Goal: Check status: Check status

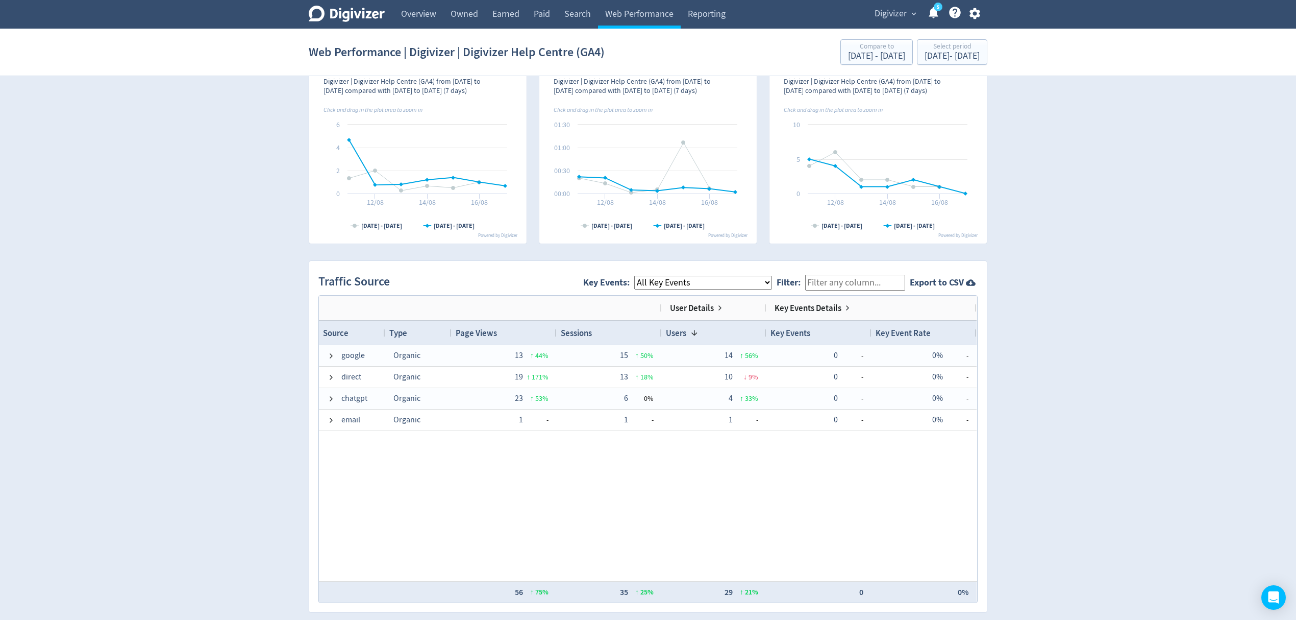
scroll to position [680, 0]
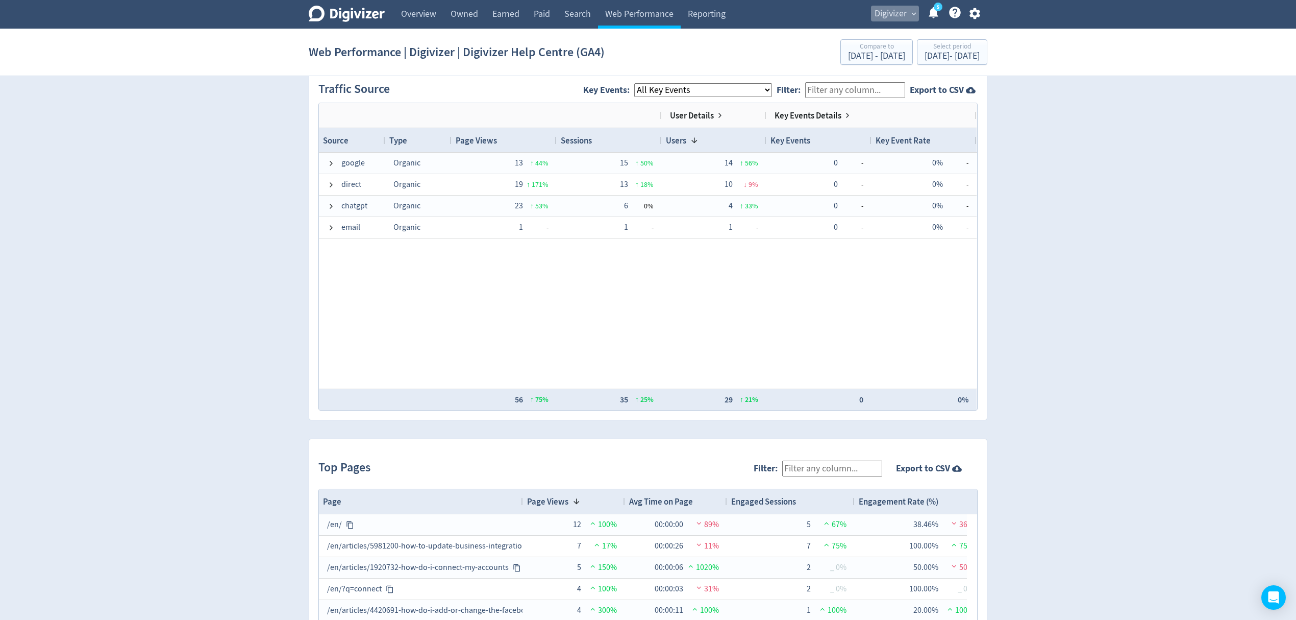
click at [891, 19] on span "Digivizer" at bounding box center [891, 14] width 32 height 16
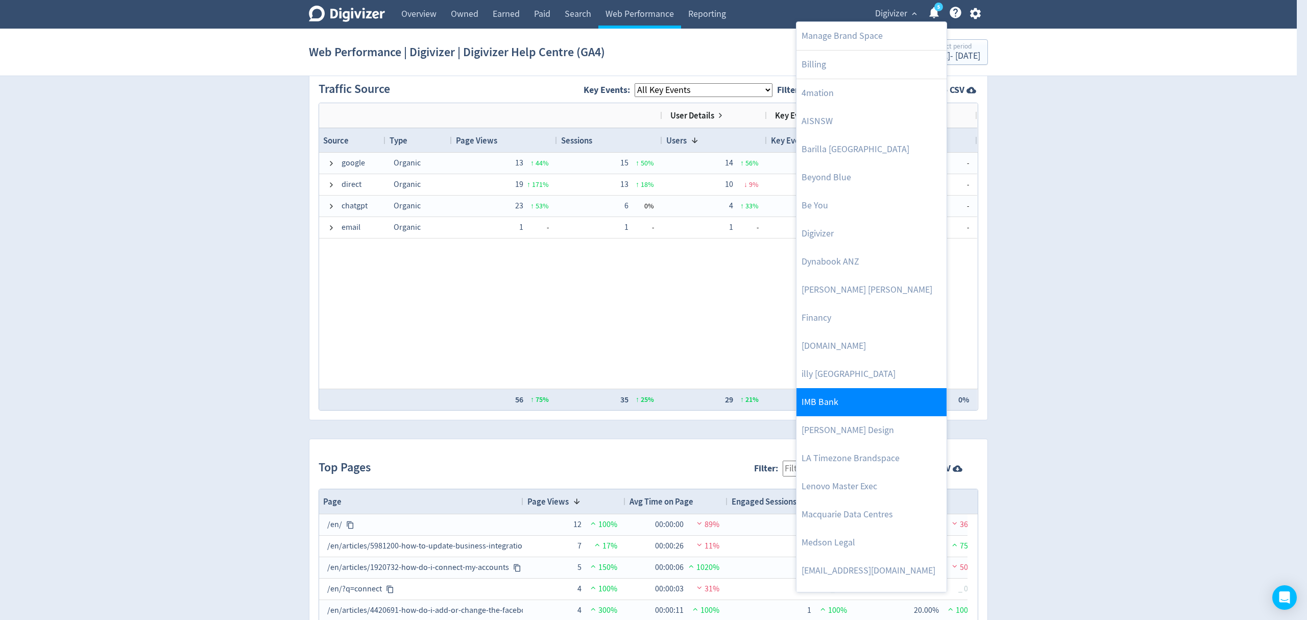
click at [833, 403] on link "IMB Bank" at bounding box center [871, 402] width 150 height 28
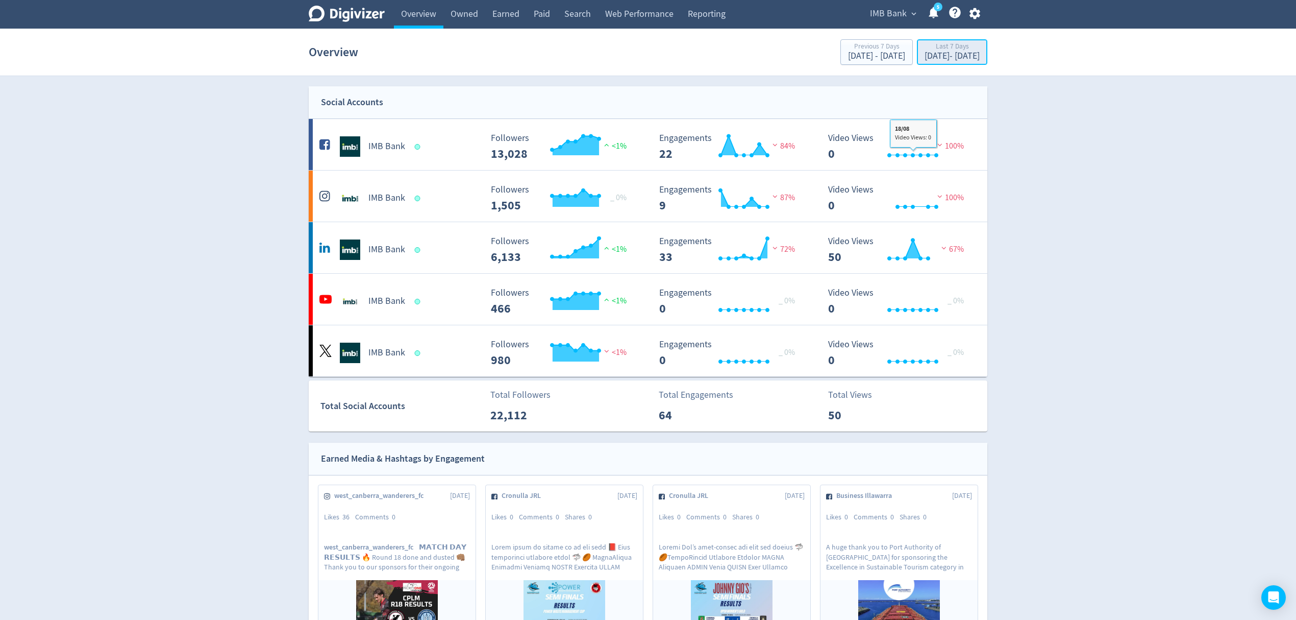
click at [929, 54] on div "[DATE] - [DATE]" at bounding box center [952, 56] width 55 height 9
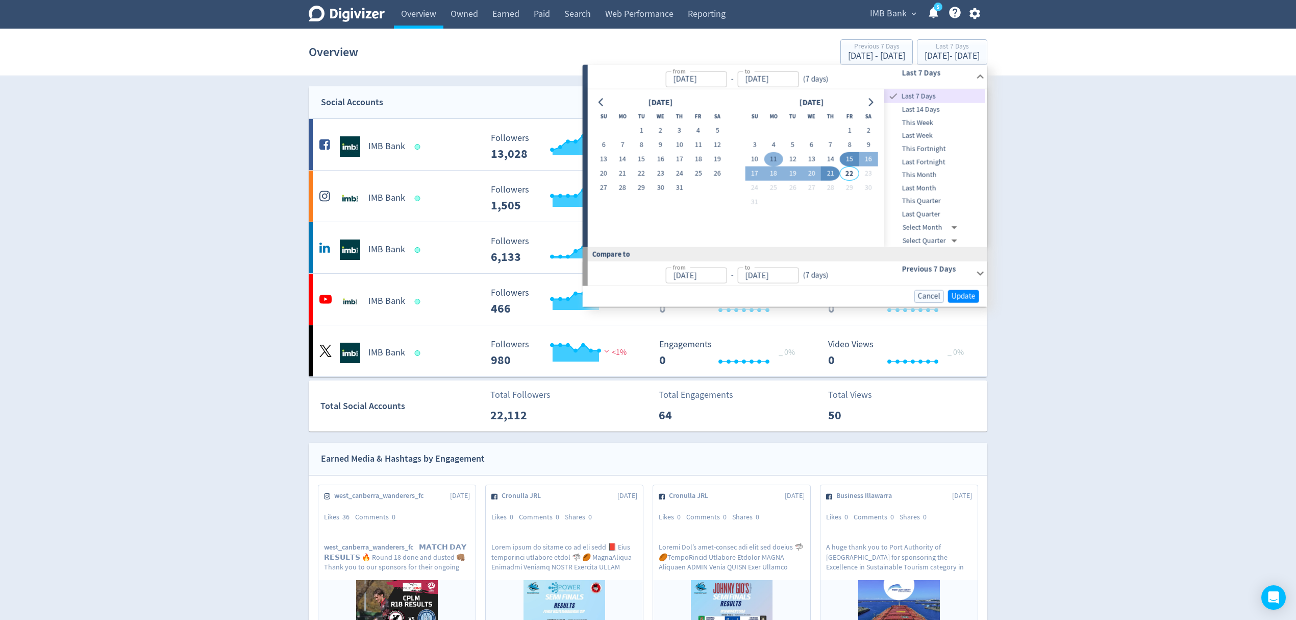
click at [776, 156] on button "11" at bounding box center [774, 159] width 19 height 14
type input "[DATE]"
click at [758, 170] on button "17" at bounding box center [754, 173] width 19 height 14
type input "[DATE]"
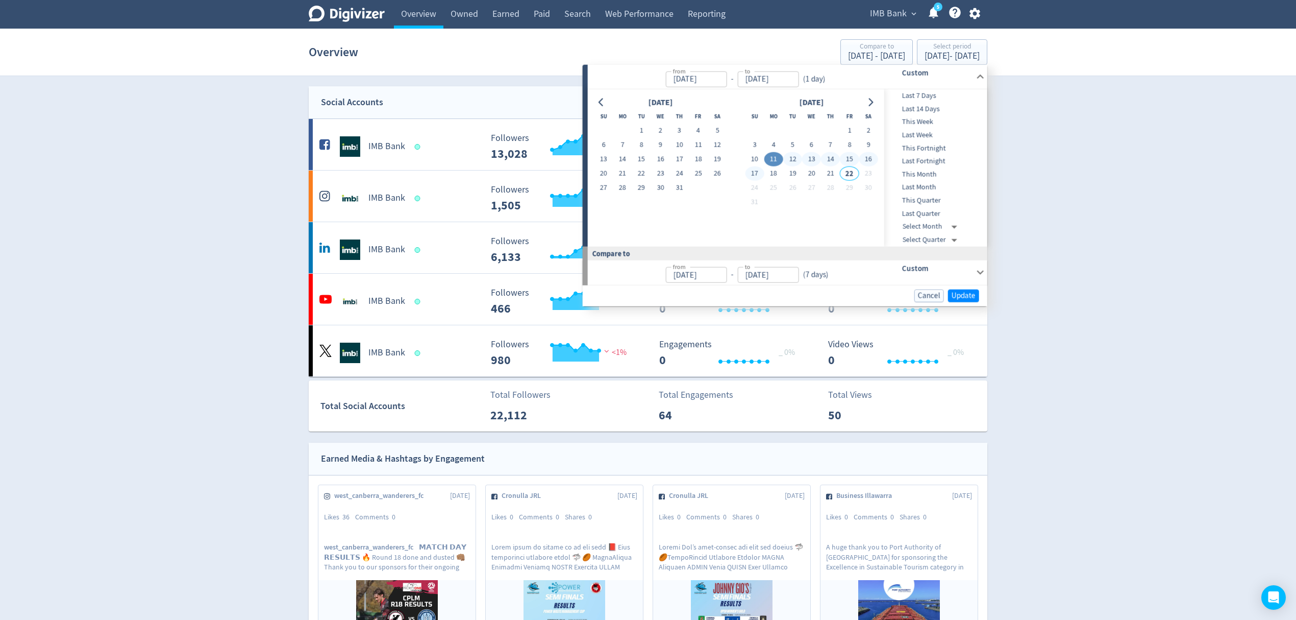
type input "[DATE]"
click at [971, 294] on span "Update" at bounding box center [964, 295] width 24 height 8
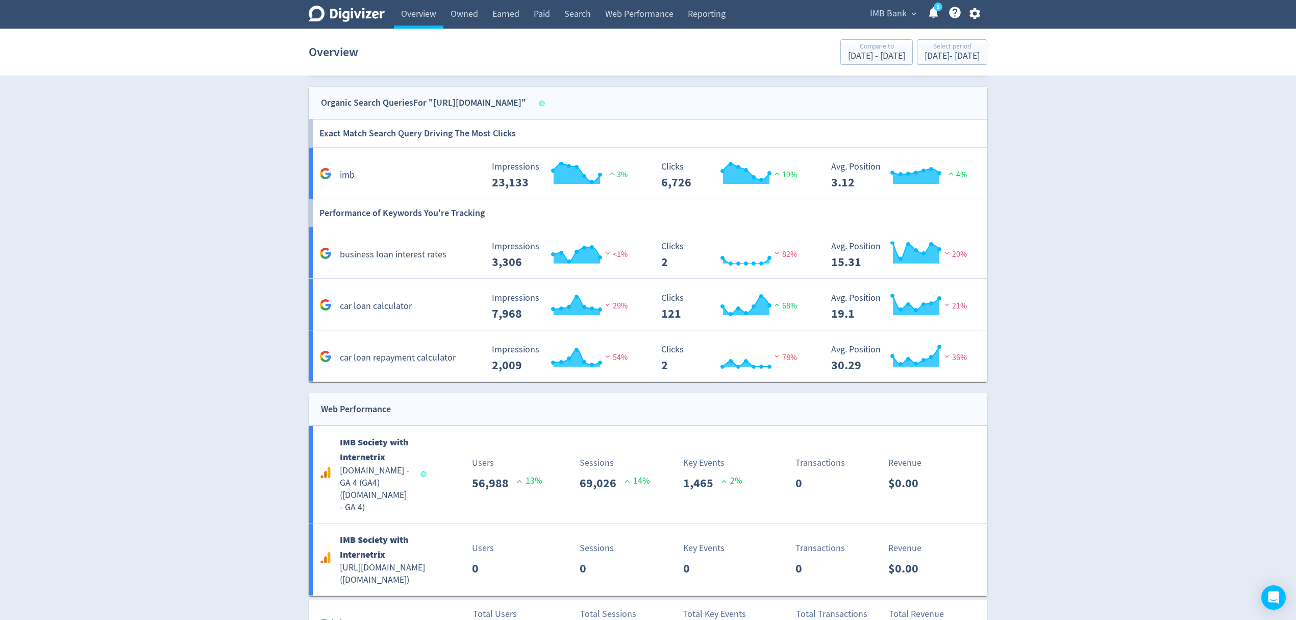
scroll to position [1379, 0]
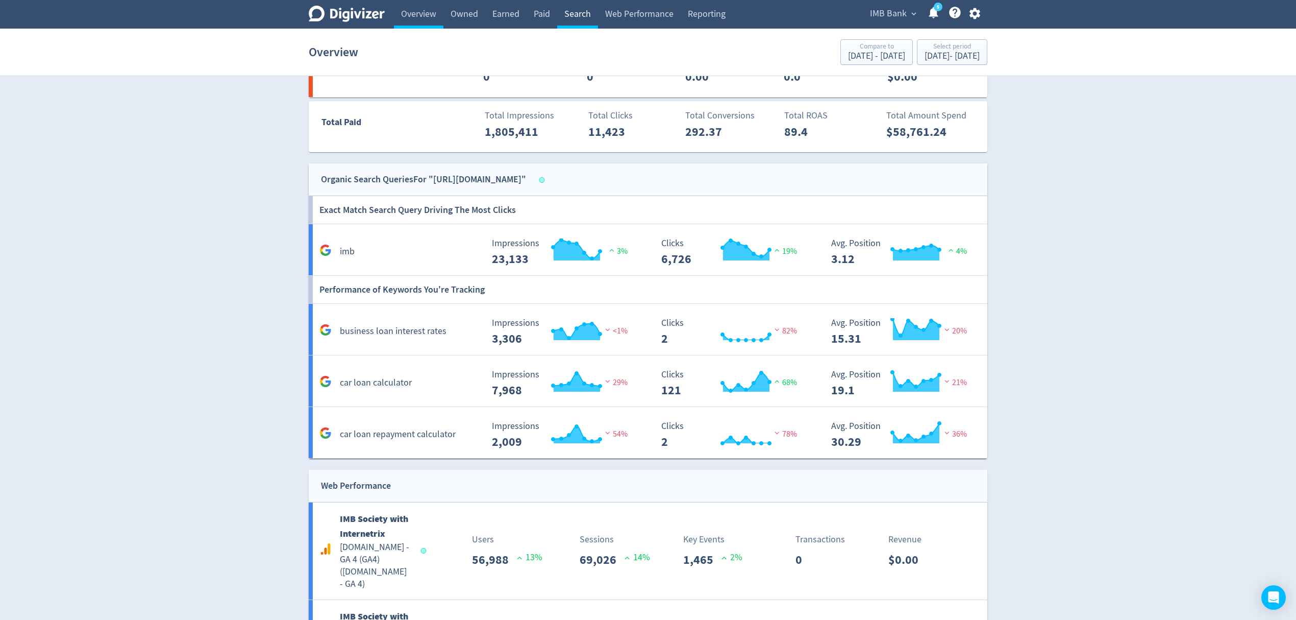
click at [553, 8] on link "Paid" at bounding box center [542, 14] width 31 height 29
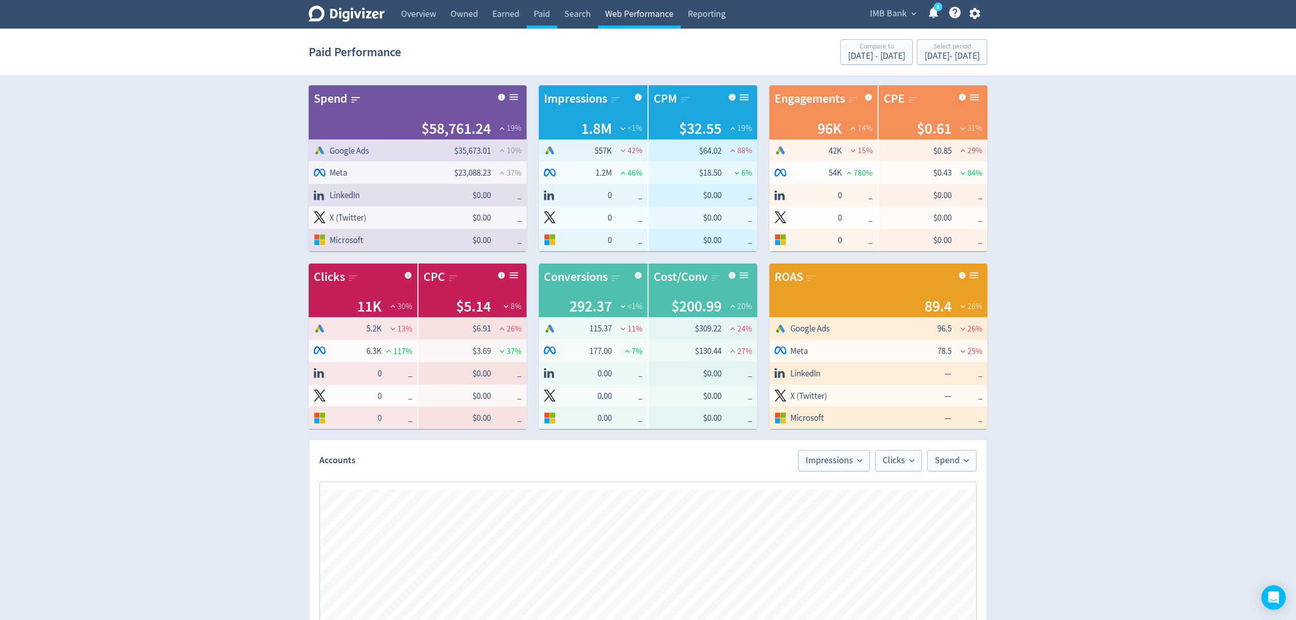
click at [625, 19] on link "Web Performance" at bounding box center [639, 14] width 83 height 29
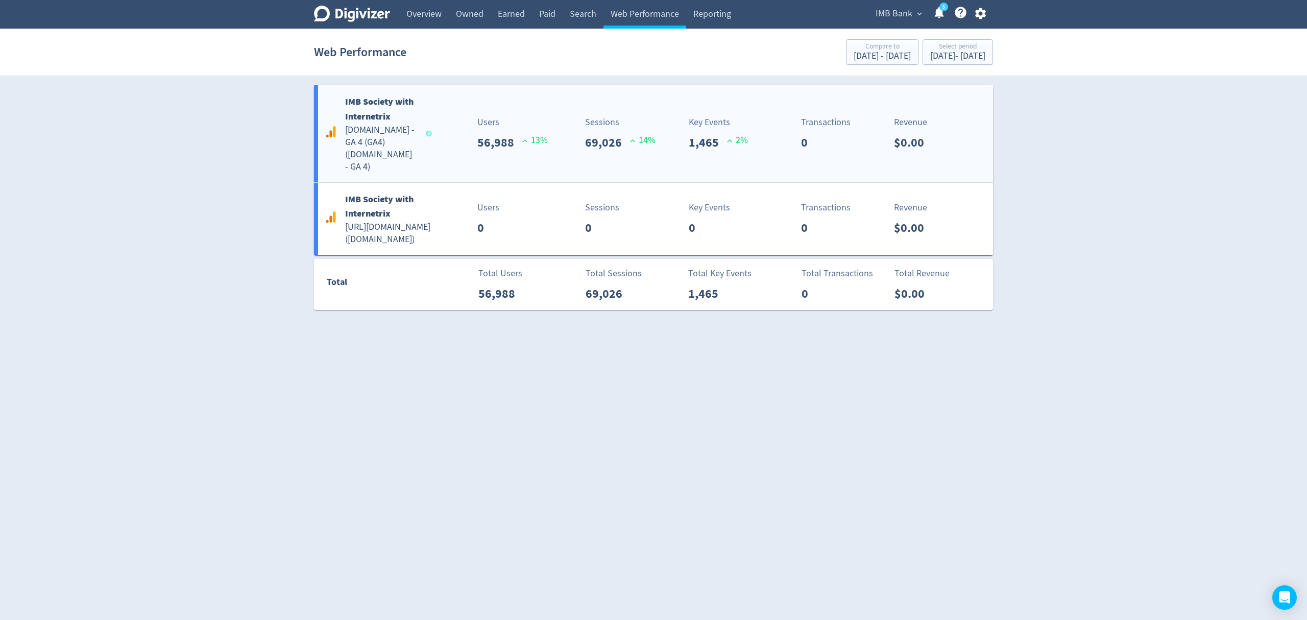
click at [460, 155] on div "IMB Society with Internetrix [DOMAIN_NAME] - GA 4 (GA4) ( [DOMAIN_NAME] - GA 4 …" at bounding box center [653, 133] width 679 height 97
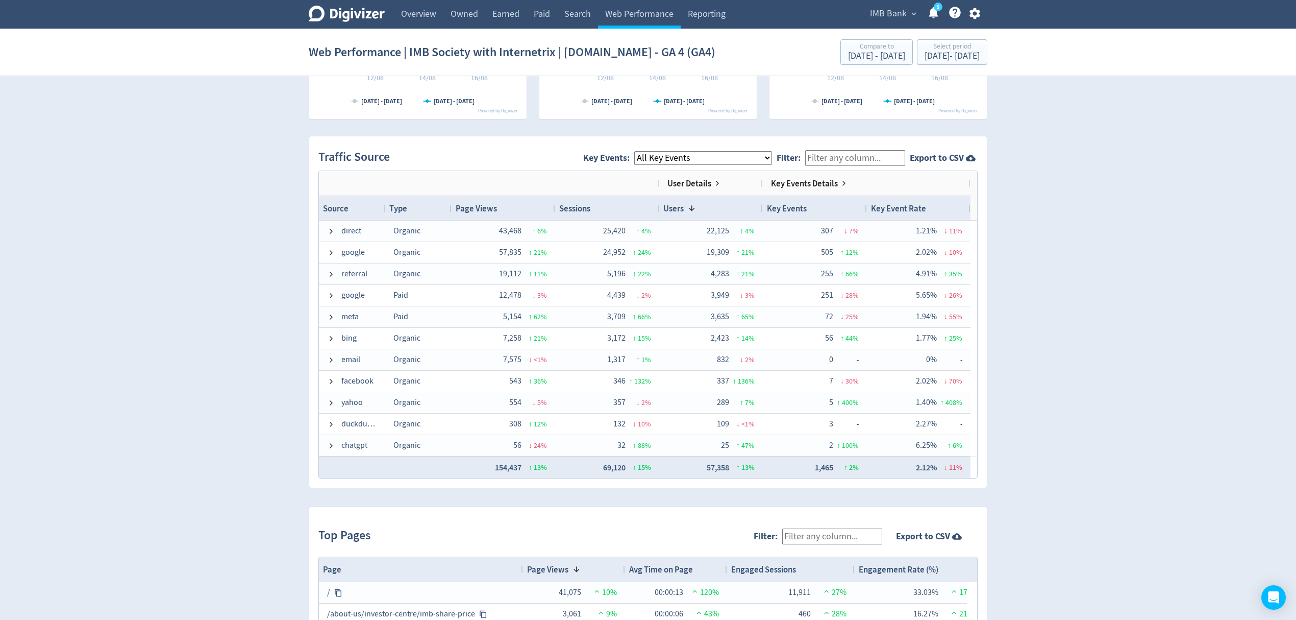
scroll to position [869, 0]
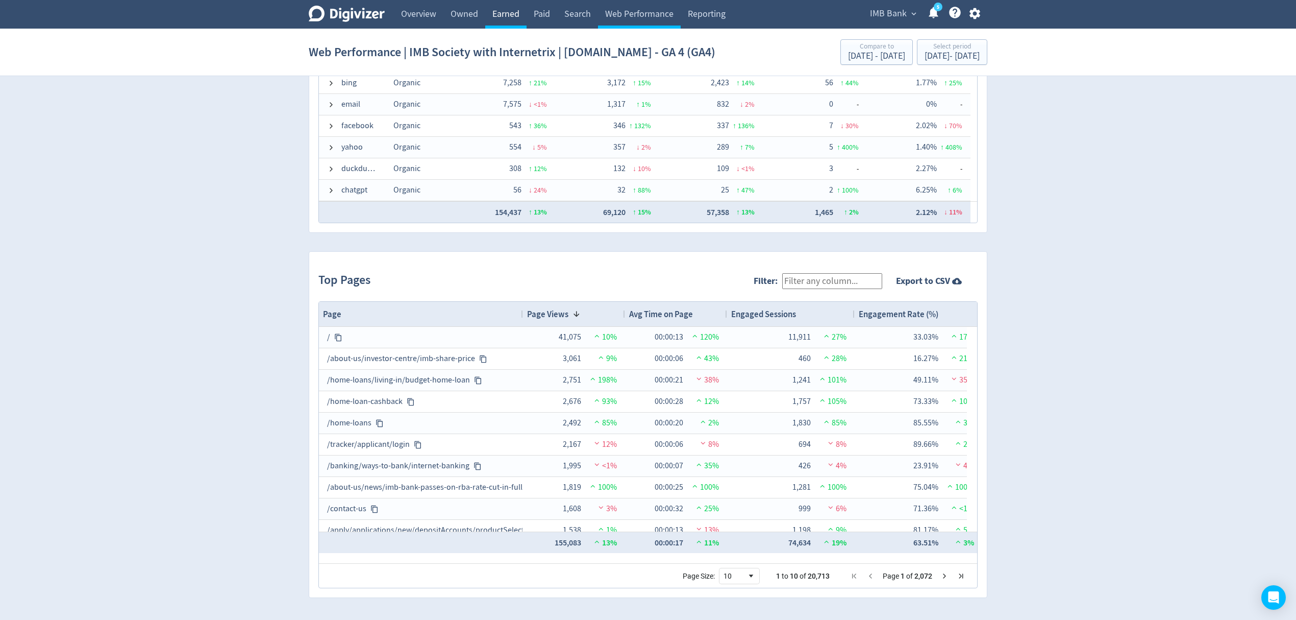
click at [497, 12] on link "Earned" at bounding box center [505, 14] width 41 height 29
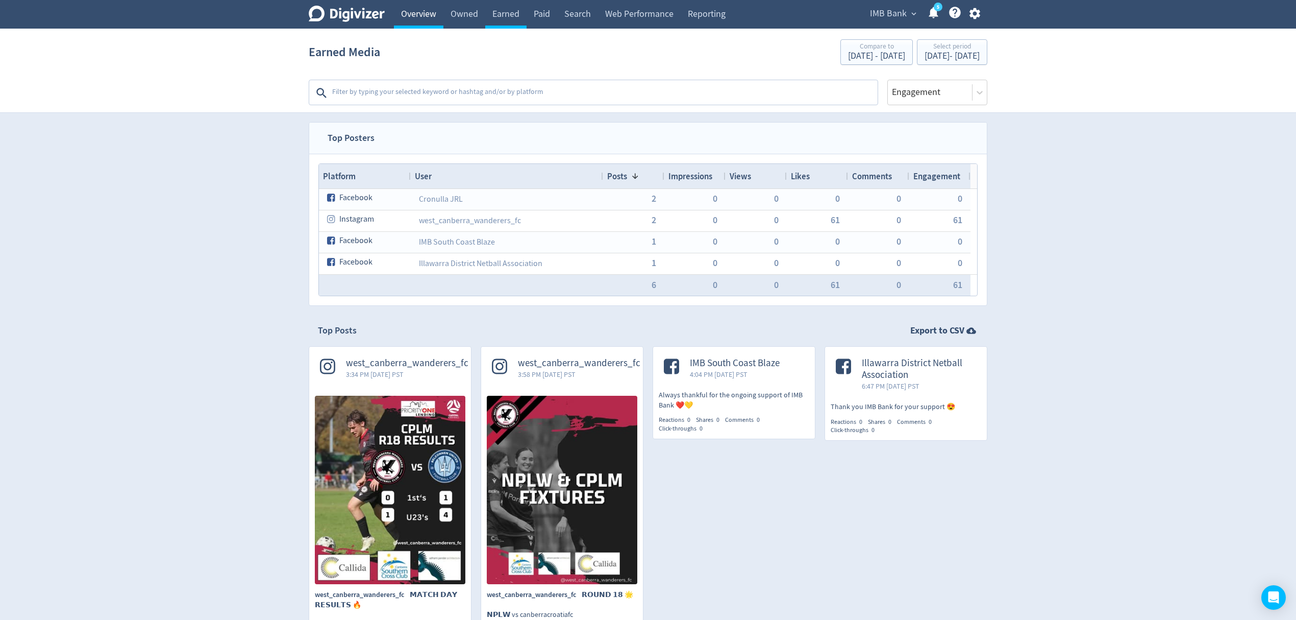
click at [407, 9] on link "Overview" at bounding box center [419, 14] width 50 height 29
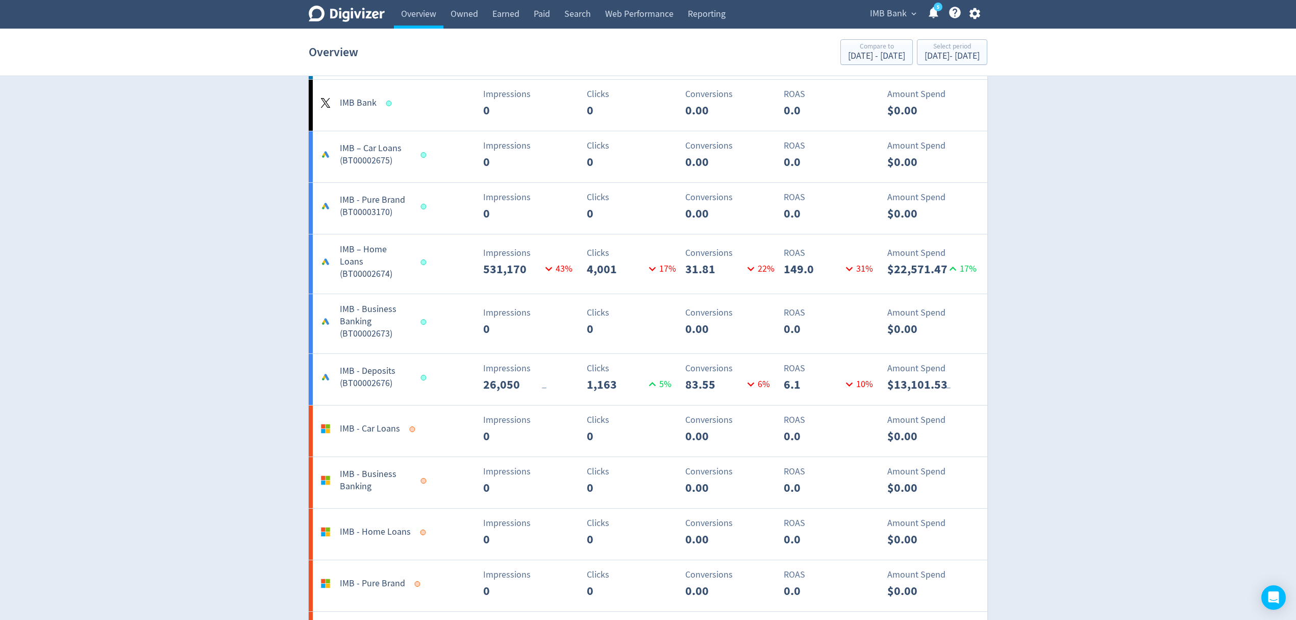
scroll to position [884, 0]
